Goal: Task Accomplishment & Management: Manage account settings

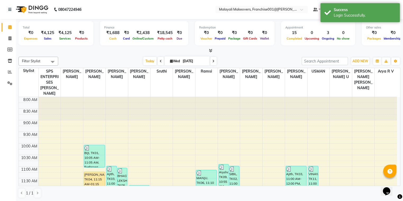
click at [14, 86] on li "Settings" at bounding box center [8, 83] width 16 height 11
click at [10, 83] on icon at bounding box center [9, 83] width 5 height 4
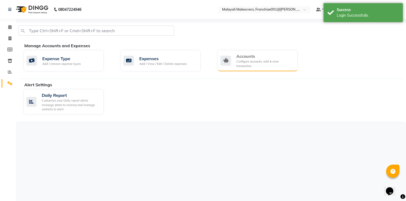
click at [253, 60] on div "Configure accounts, add & view transaction" at bounding box center [264, 63] width 57 height 9
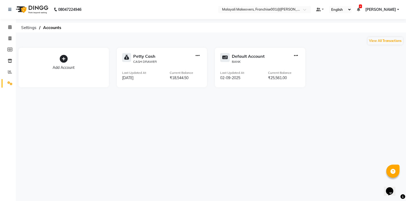
click at [197, 56] on icon "button" at bounding box center [198, 56] width 4 height 0
click at [201, 40] on div "Create Transfer" at bounding box center [198, 38] width 28 height 6
select select "internal transfer"
select select "5339"
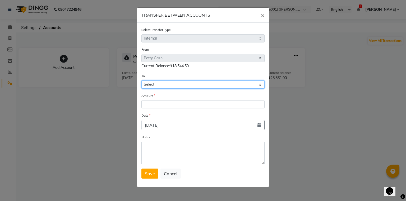
drag, startPoint x: 160, startPoint y: 85, endPoint x: 160, endPoint y: 88, distance: 3.2
click at [160, 85] on select "Select [PERSON_NAME] Cash Default Account" at bounding box center [202, 85] width 123 height 8
select select "5339"
click at [141, 81] on select "Select [PERSON_NAME] Cash Default Account" at bounding box center [202, 85] width 123 height 8
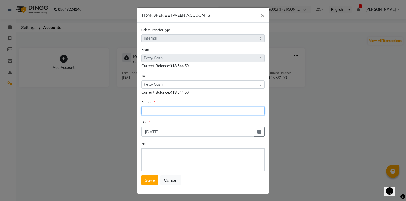
click at [158, 109] on input "number" at bounding box center [202, 111] width 123 height 8
type input "13857"
click at [257, 131] on button "button" at bounding box center [259, 132] width 11 height 10
select select "9"
select select "2025"
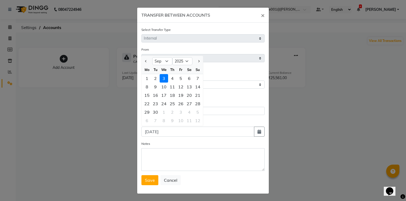
click at [153, 81] on div "2" at bounding box center [155, 78] width 8 height 8
type input "02-09-2025"
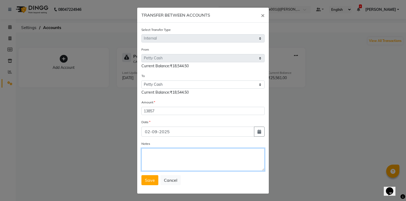
click at [161, 158] on textarea "Notes" at bounding box center [202, 160] width 123 height 23
type textarea "transfer to stlmnt"
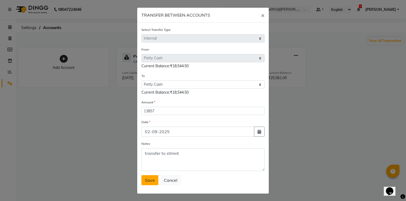
click at [152, 185] on button "Save" at bounding box center [149, 181] width 17 height 10
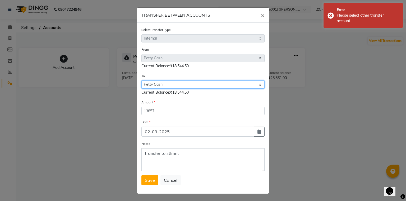
click at [191, 86] on select "Select [PERSON_NAME] Cash Default Account" at bounding box center [202, 85] width 123 height 8
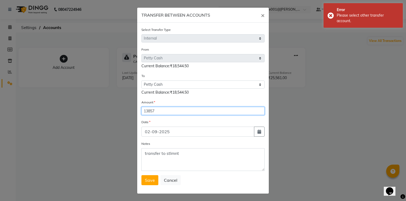
click at [177, 111] on input "13857" at bounding box center [202, 111] width 123 height 8
click at [150, 183] on span "Save" at bounding box center [150, 180] width 10 height 5
click at [148, 186] on button "Save" at bounding box center [149, 181] width 17 height 10
click at [149, 182] on span "Save" at bounding box center [150, 180] width 10 height 5
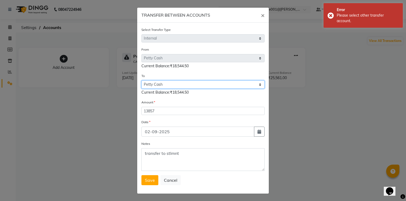
click at [176, 83] on select "Select [PERSON_NAME] Cash Default Account" at bounding box center [202, 85] width 123 height 8
select select "5340"
click at [141, 81] on select "Select [PERSON_NAME] Cash Default Account" at bounding box center [202, 85] width 123 height 8
click at [146, 180] on span "Save" at bounding box center [150, 180] width 10 height 5
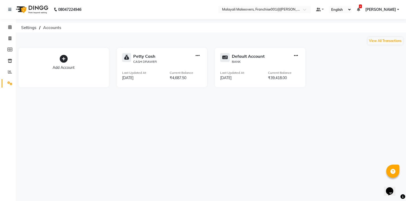
click at [46, 27] on span "Accounts" at bounding box center [52, 28] width 24 height 10
click at [5, 39] on span at bounding box center [9, 39] width 9 height 6
select select "service"
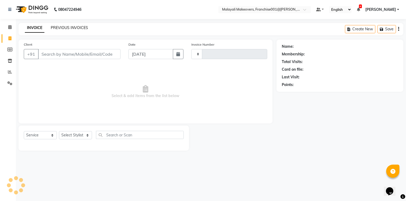
type input "0265"
select select "8923"
click at [73, 27] on link "PREVIOUS INVOICES" at bounding box center [69, 27] width 37 height 5
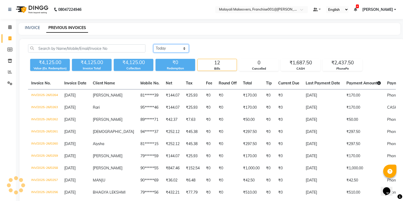
drag, startPoint x: 163, startPoint y: 44, endPoint x: 163, endPoint y: 51, distance: 6.6
click at [163, 44] on select "[DATE] [DATE] Custom Range" at bounding box center [170, 48] width 35 height 8
select select "[DATE]"
click at [153, 44] on select "[DATE] [DATE] Custom Range" at bounding box center [170, 48] width 35 height 8
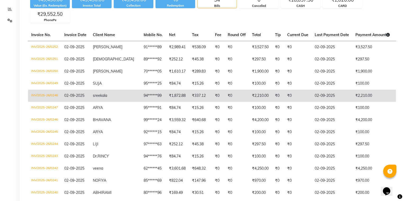
scroll to position [63, 0]
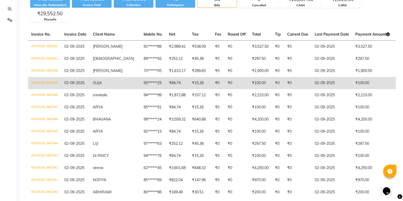
click at [107, 87] on td "SUJA" at bounding box center [115, 83] width 51 height 12
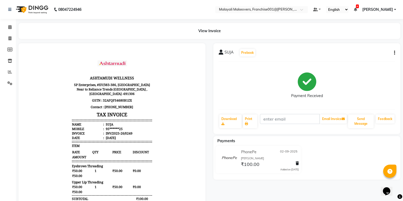
click at [395, 53] on div "SUJA Prebook Payment Received Download Print Email Invoice Send Message Feedback" at bounding box center [306, 88] width 187 height 91
click at [393, 53] on button "button" at bounding box center [393, 53] width 3 height 6
click at [362, 60] on div "Edit Invoice" at bounding box center [368, 63] width 36 height 7
select select "service"
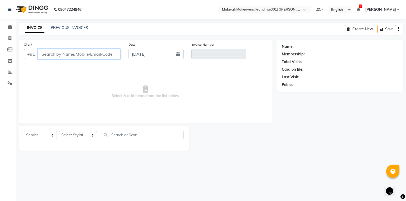
type input "95******25"
type input "INV/2025-26/0249"
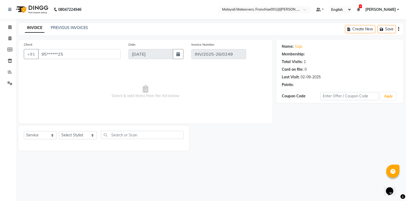
type input "02-09-2025"
select select "select"
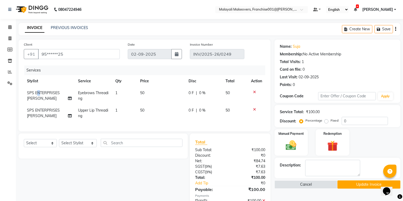
click at [39, 92] on span "SPS ENTERPRISES [PERSON_NAME]" at bounding box center [43, 96] width 33 height 10
select select "49217"
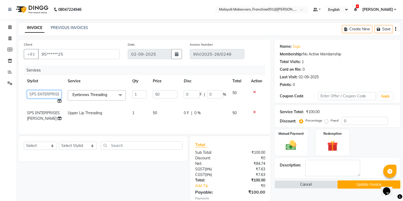
click at [39, 92] on select "ABHIRAMI THAMPI AKSHAY S ANILA P Anjana ARUN VASUDEV Arya R V Asiya ATHIRA Dr .…" at bounding box center [44, 94] width 34 height 8
select select "82462"
click at [39, 94] on select "ABHIRAMI THAMPI AKSHAY S ANILA P Anjana ARUN VASUDEV Arya R V Asiya ATHIRA Dr .…" at bounding box center [44, 94] width 34 height 8
select select "88597"
click at [32, 112] on span "SPS ENTERPRISES [PERSON_NAME]" at bounding box center [43, 116] width 33 height 10
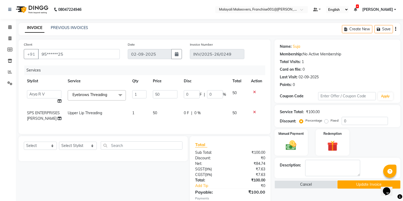
select select "49217"
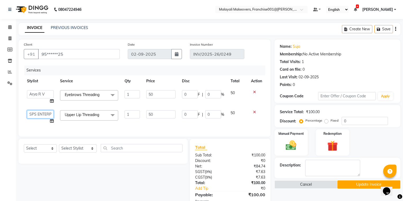
click at [32, 116] on select "ABHIRAMI THAMPI AKSHAY S ANILA P Anjana ARUN VASUDEV Arya R V Asiya ATHIRA Dr .…" at bounding box center [40, 114] width 27 height 8
select select "88597"
click at [345, 185] on button "Update Invoice" at bounding box center [368, 185] width 63 height 8
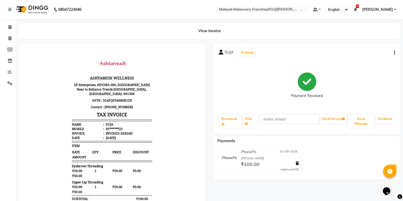
click at [386, 11] on span "[PERSON_NAME]" at bounding box center [377, 10] width 31 height 6
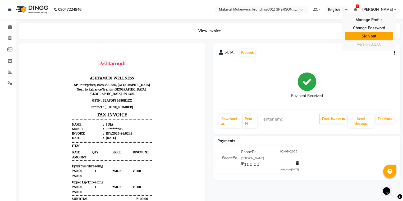
click at [367, 36] on link "Sign out" at bounding box center [369, 36] width 48 height 8
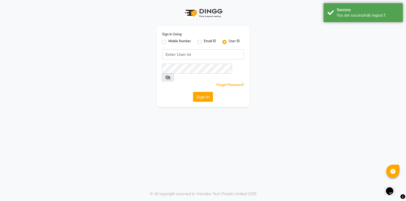
click at [168, 43] on label "Mobile Number" at bounding box center [179, 42] width 23 height 6
click at [168, 42] on input "Mobile Number" at bounding box center [169, 40] width 3 height 3
radio input "true"
radio input "false"
click at [197, 52] on input "Username" at bounding box center [212, 54] width 64 height 10
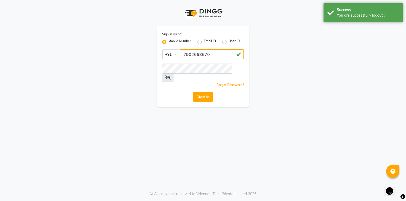
type input "7902668670"
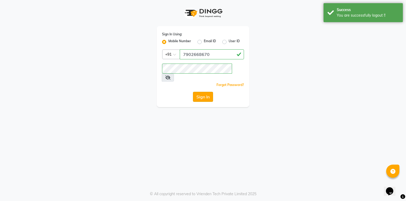
click at [205, 92] on button "Sign In" at bounding box center [203, 97] width 20 height 10
